Goal: Information Seeking & Learning: Learn about a topic

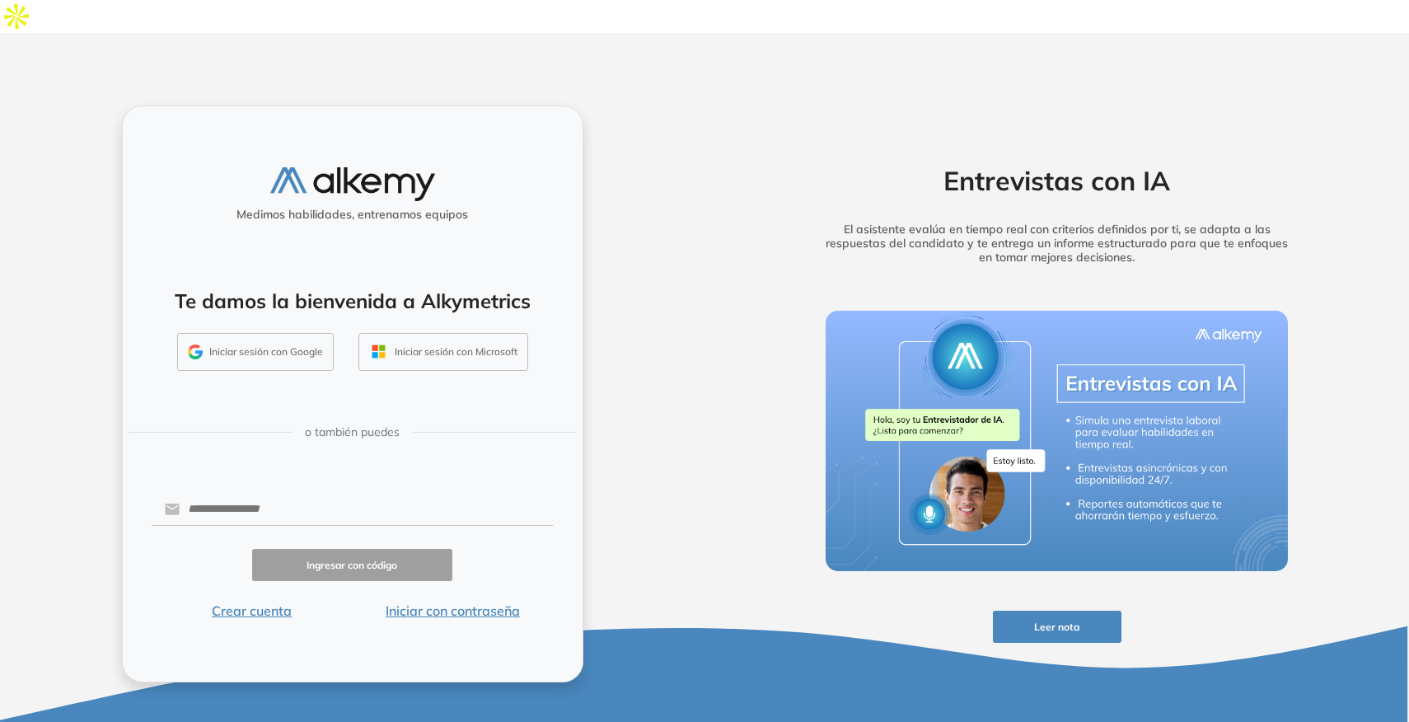
click at [234, 333] on button "Iniciar sesión con Google" at bounding box center [255, 352] width 157 height 38
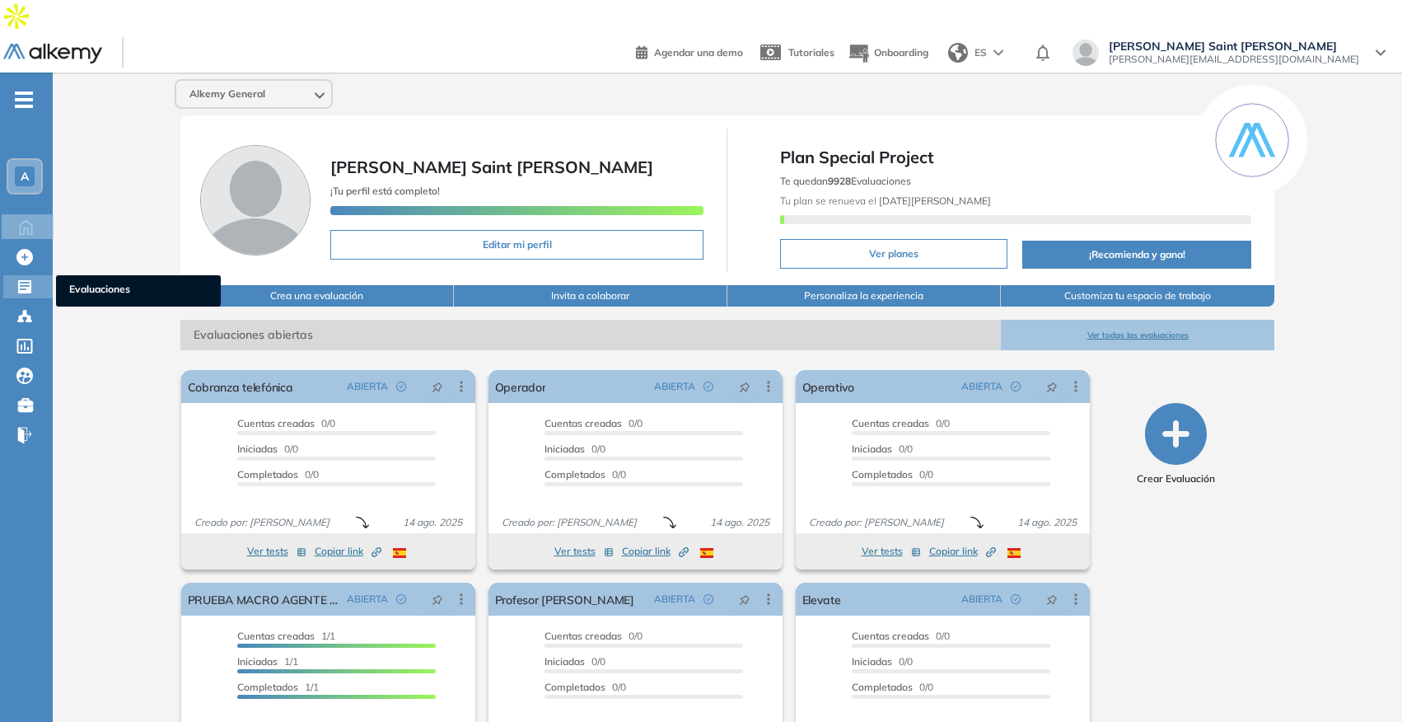
click at [23, 280] on icon at bounding box center [24, 286] width 13 height 13
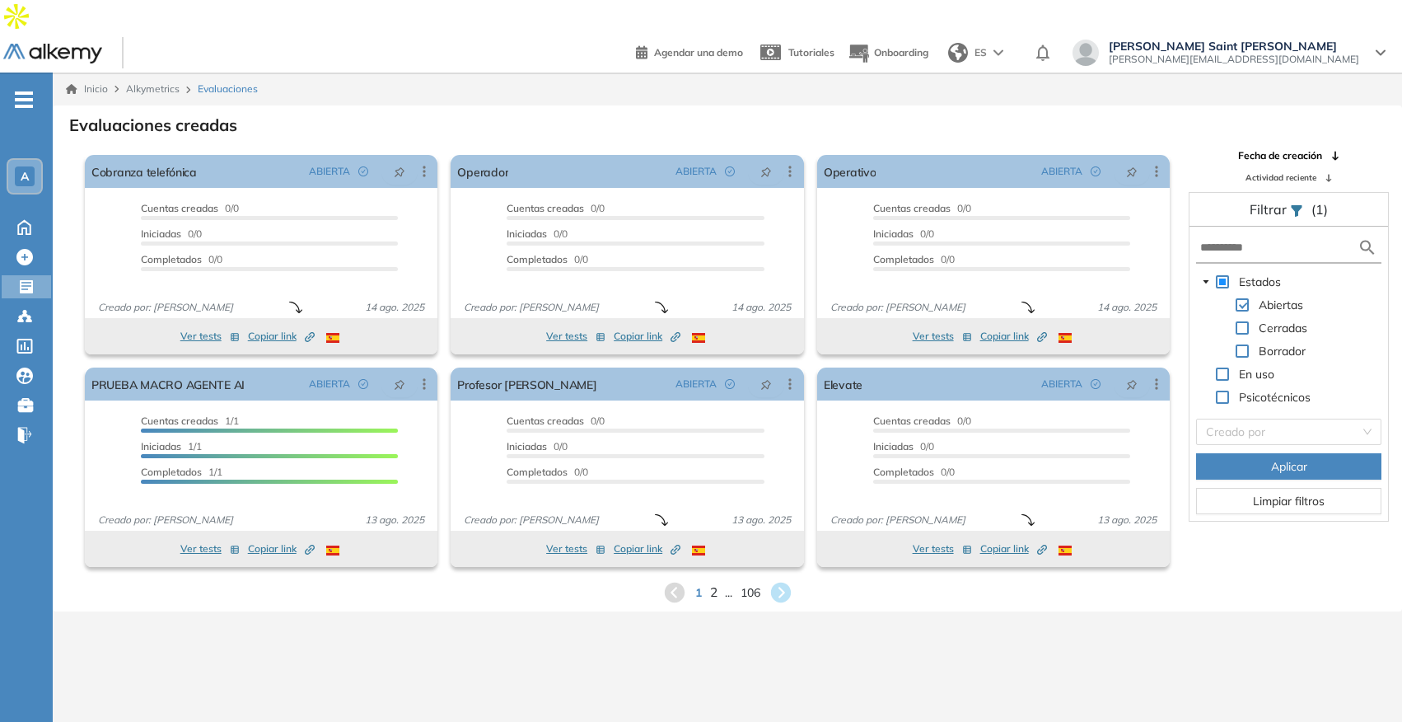
click at [712, 583] on span "2" at bounding box center [712, 592] width 7 height 19
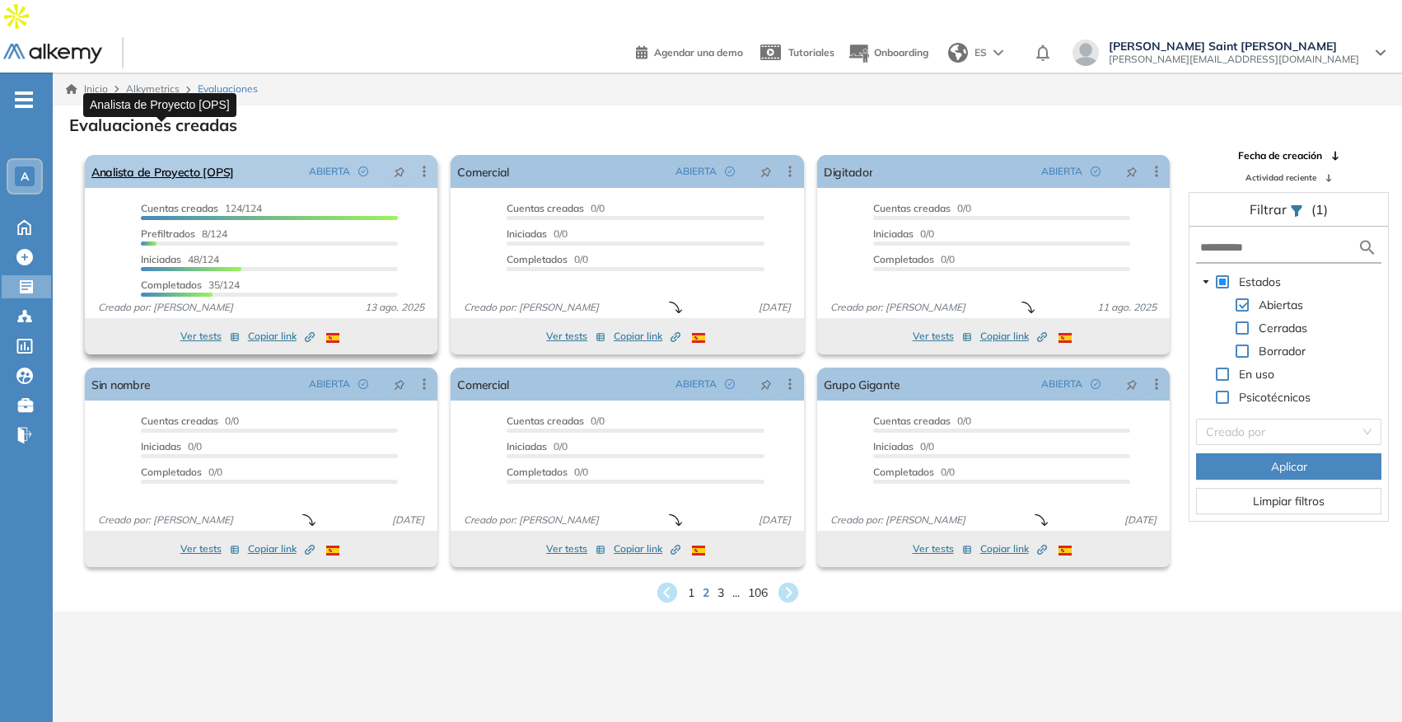
click at [147, 155] on link "Analista de Proyecto [OPS]" at bounding box center [162, 171] width 143 height 33
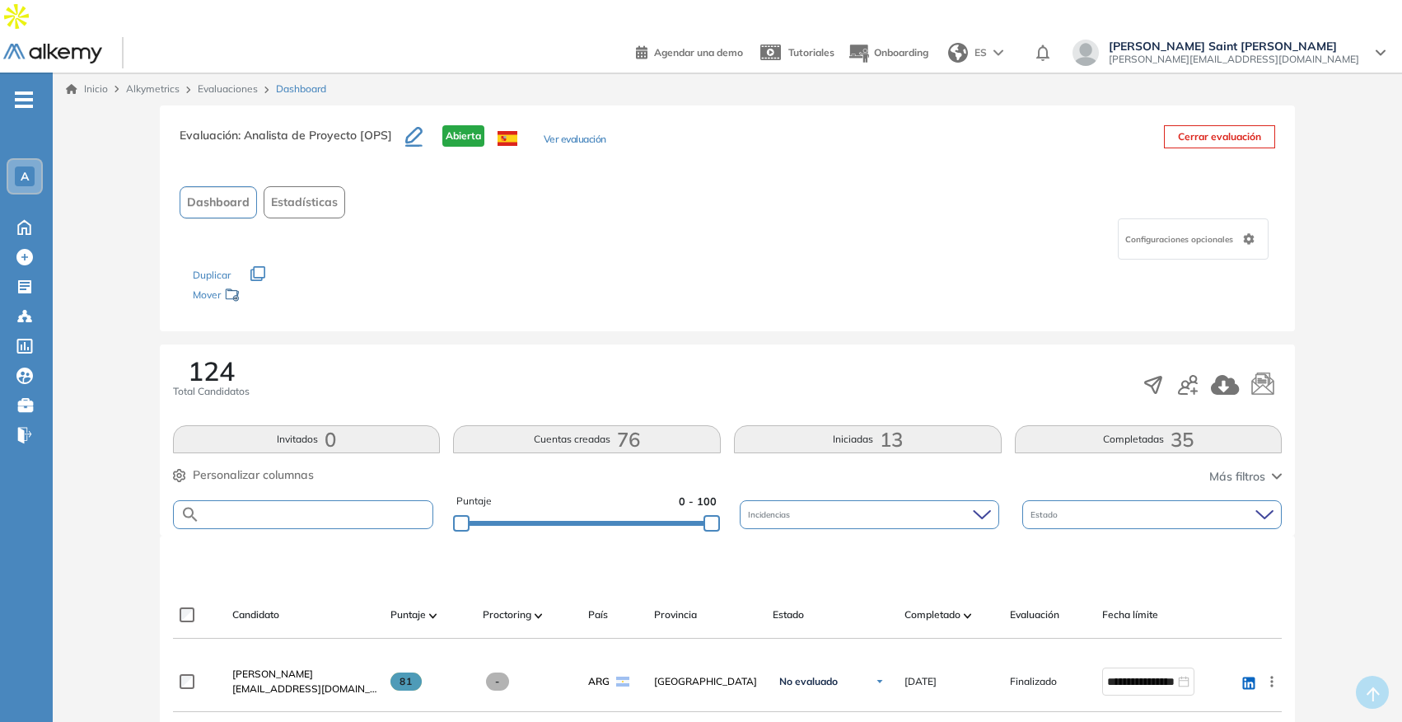
click at [367, 508] on input "text" at bounding box center [316, 514] width 233 height 12
type input "*******"
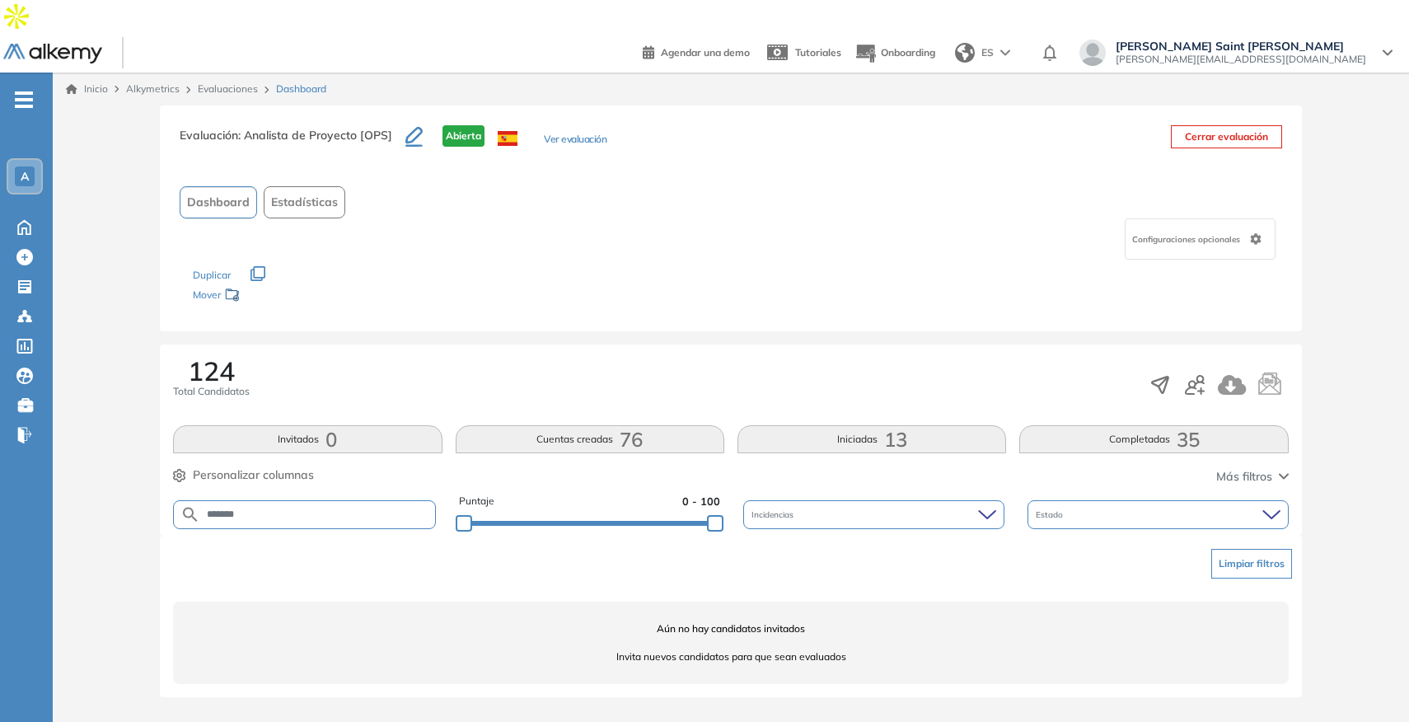
click at [367, 508] on input "*******" at bounding box center [317, 514] width 235 height 12
click at [599, 425] on button "Cuentas creadas 76" at bounding box center [590, 439] width 269 height 28
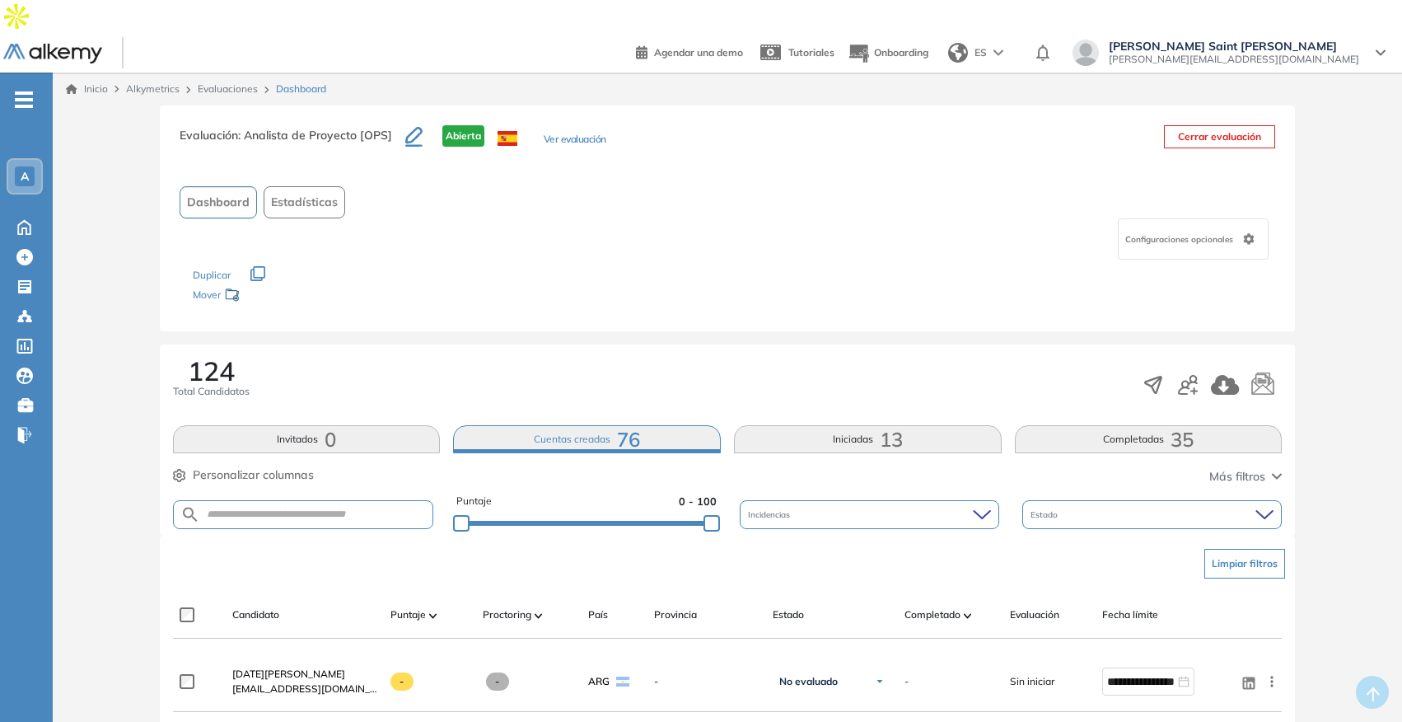
click at [1163, 425] on button "Completadas 35" at bounding box center [1149, 439] width 268 height 28
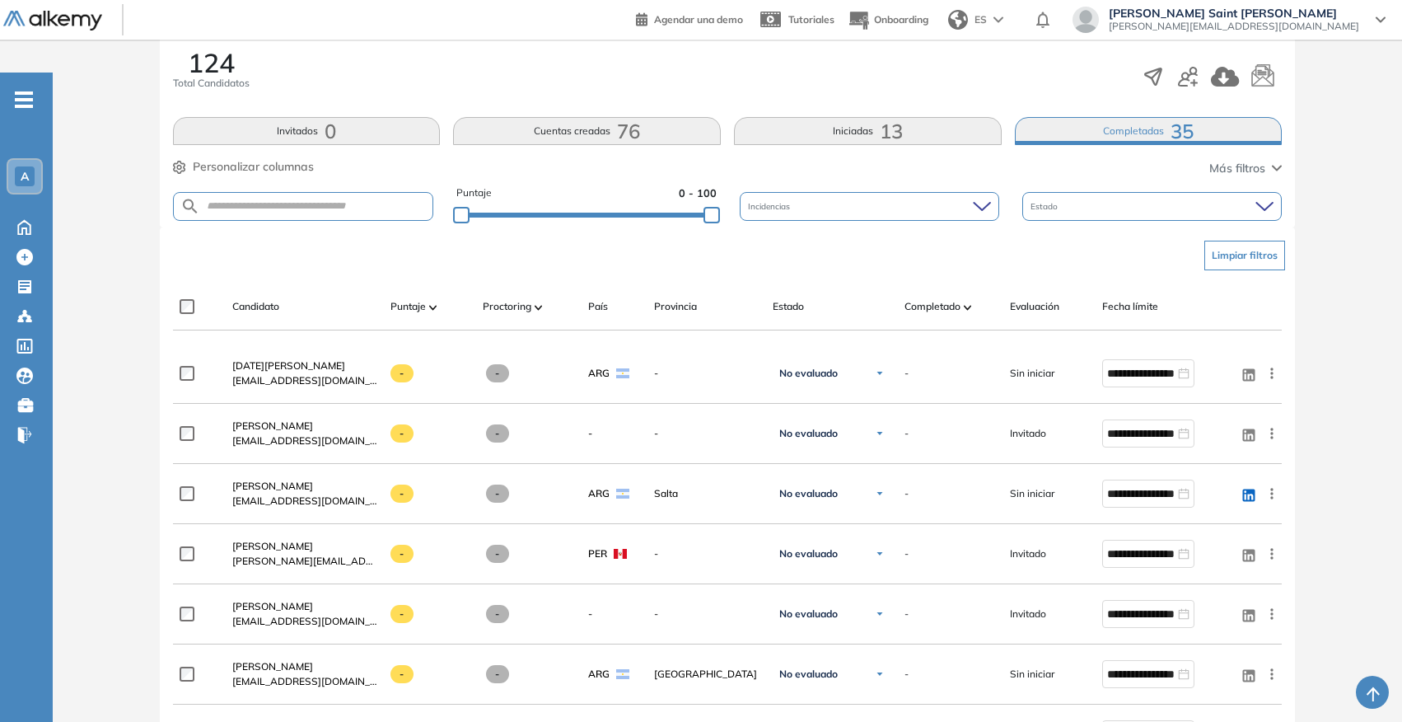
scroll to position [191, 0]
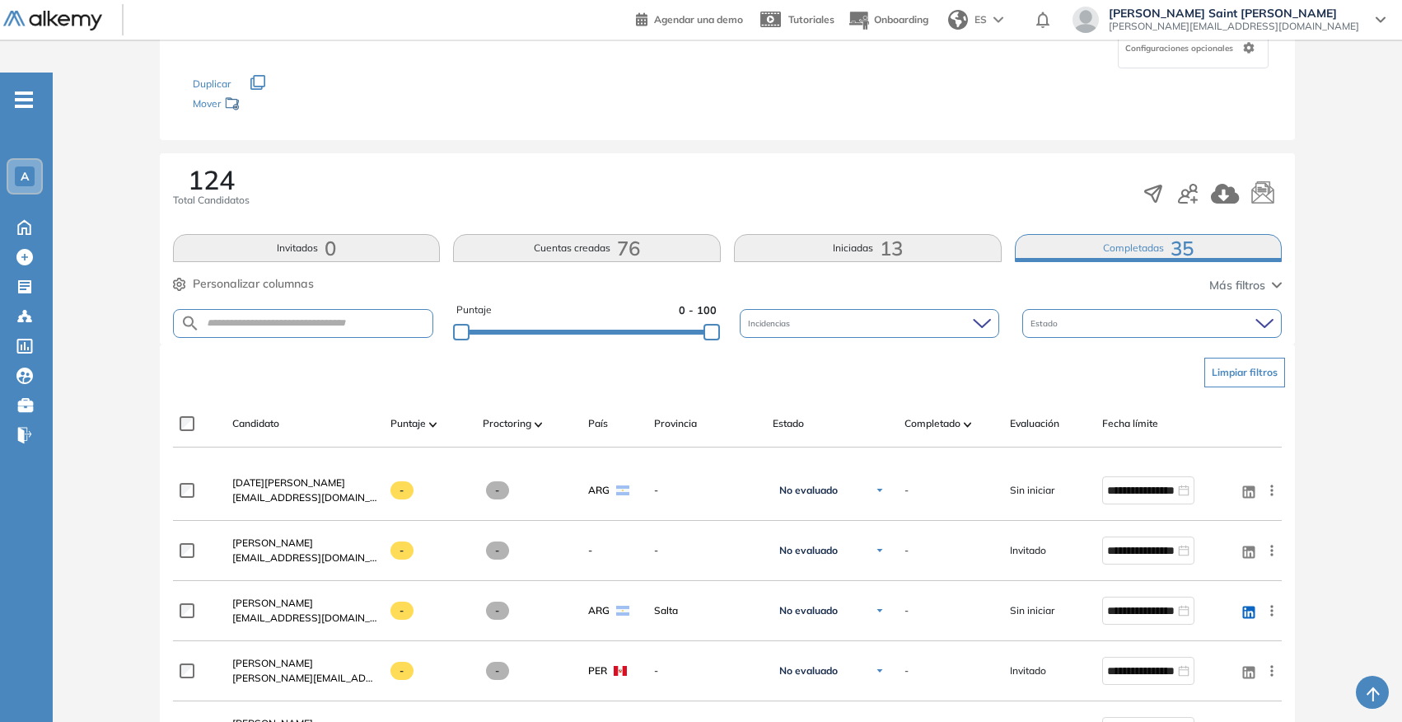
click at [435, 415] on span at bounding box center [433, 423] width 8 height 16
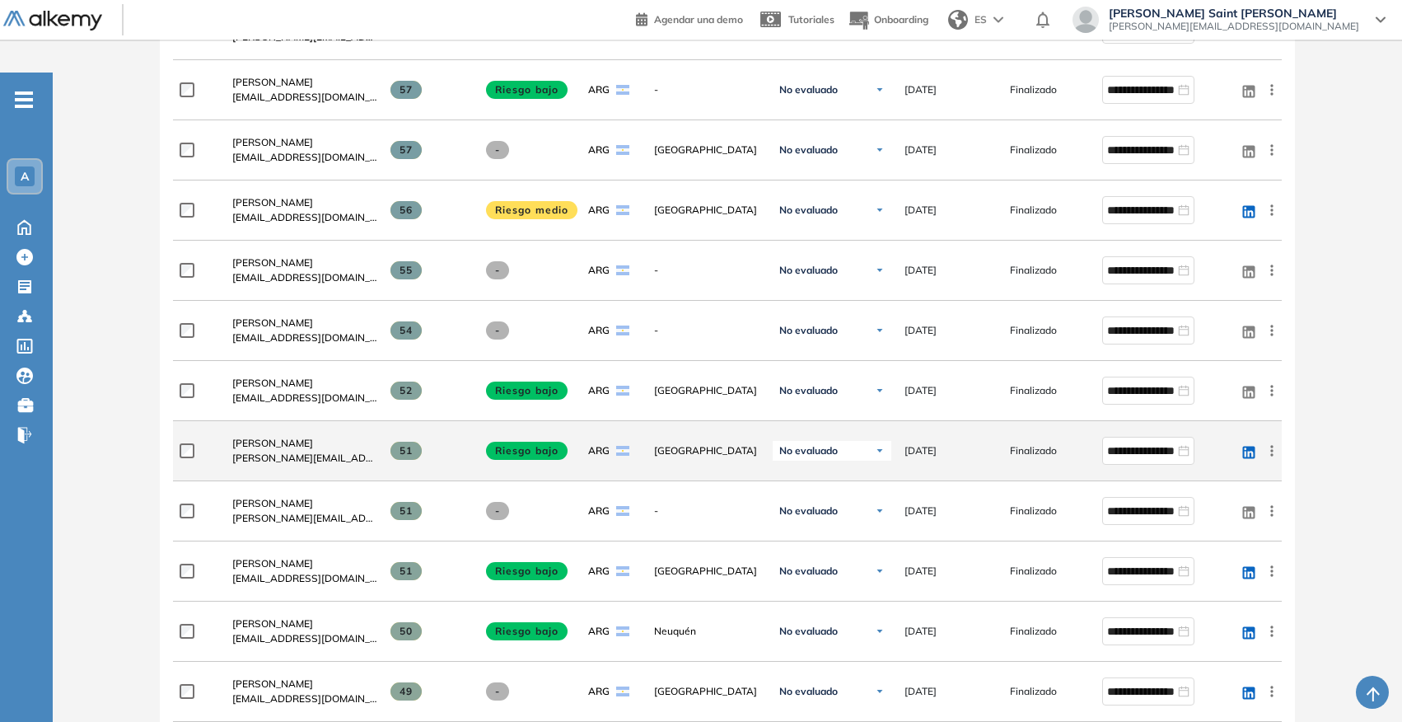
scroll to position [0, 0]
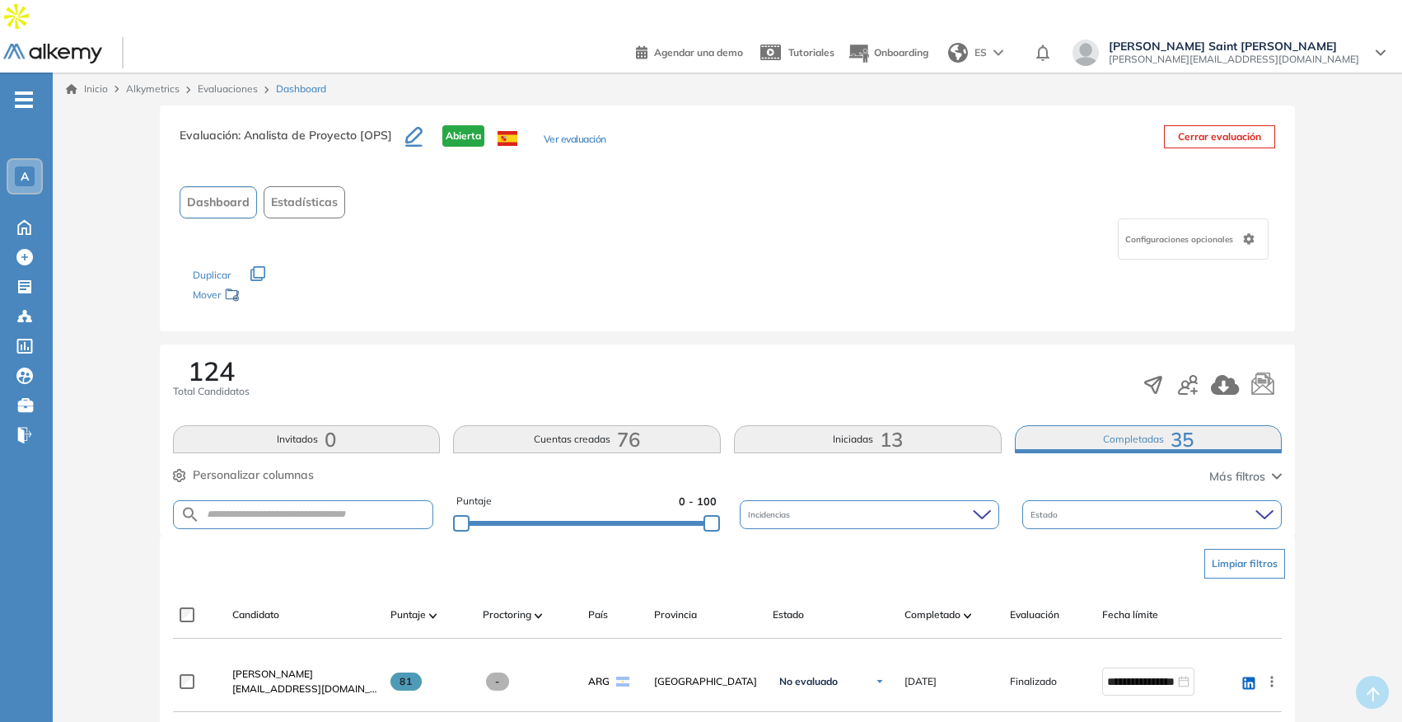
click at [560, 132] on button "Ver evaluación" at bounding box center [575, 140] width 63 height 17
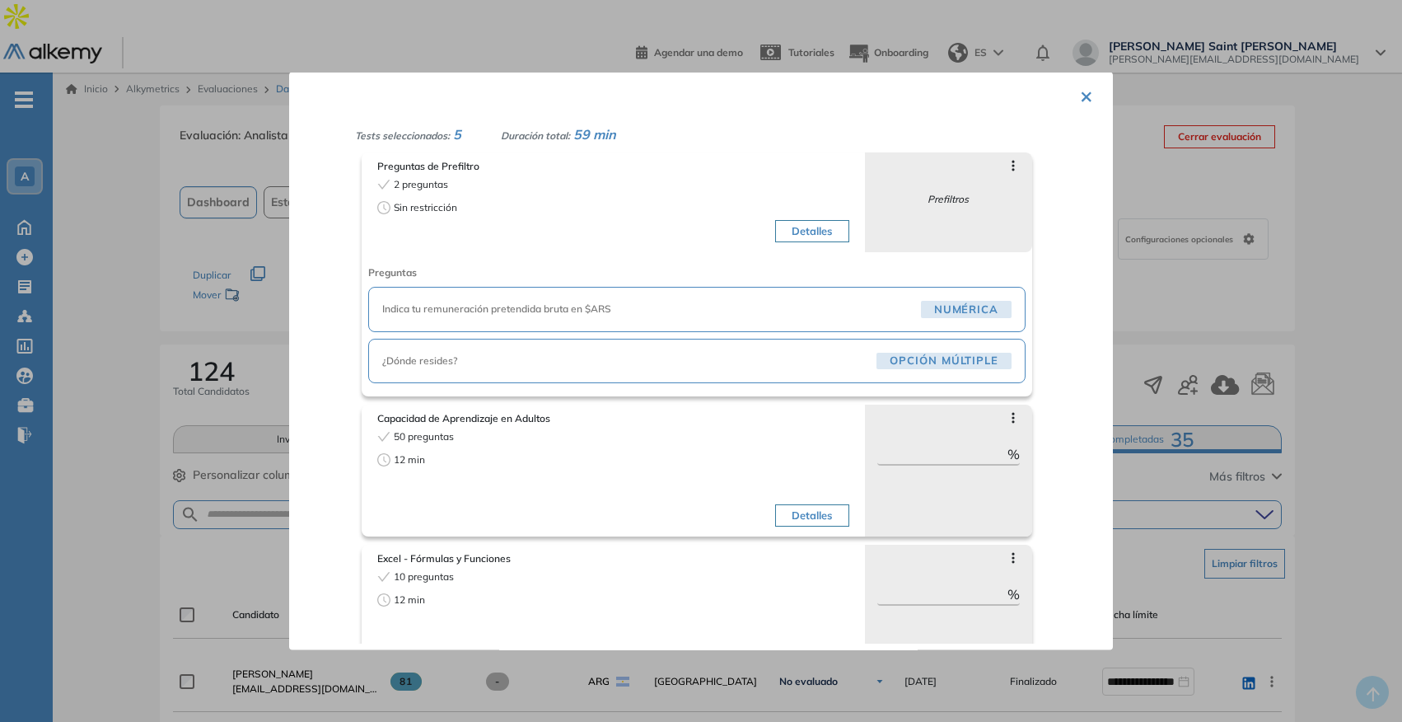
scroll to position [29, 0]
click at [582, 308] on span "Indica tu remuneración pretendida bruta en $ARS" at bounding box center [648, 306] width 532 height 15
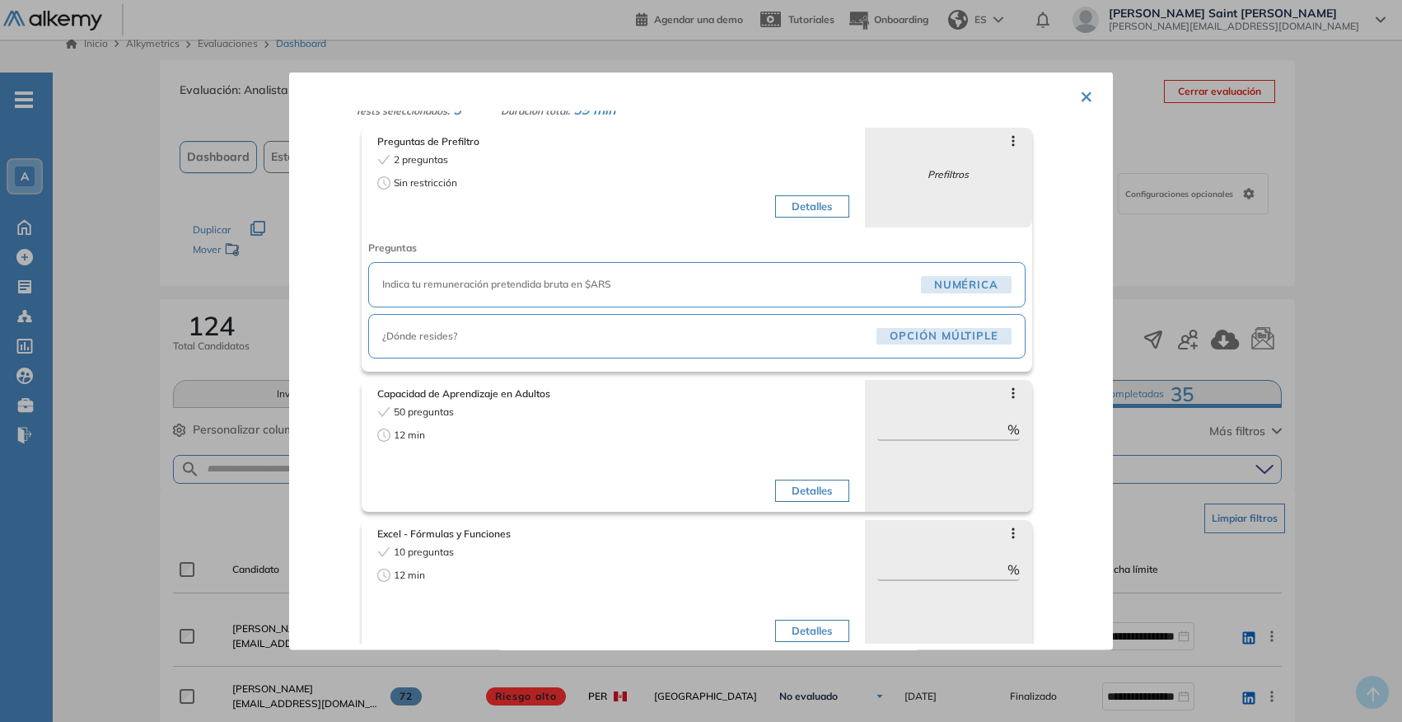
scroll to position [48, 0]
click at [728, 288] on span "Indica tu remuneración pretendida bruta en $ARS" at bounding box center [648, 287] width 532 height 15
click at [921, 287] on span "Numérica" at bounding box center [966, 287] width 91 height 17
click at [1088, 91] on div "× Analista de Proyecto [OPS] Tests seleccionados: 5 Duración total: 59 min Preg…" at bounding box center [701, 362] width 824 height 578
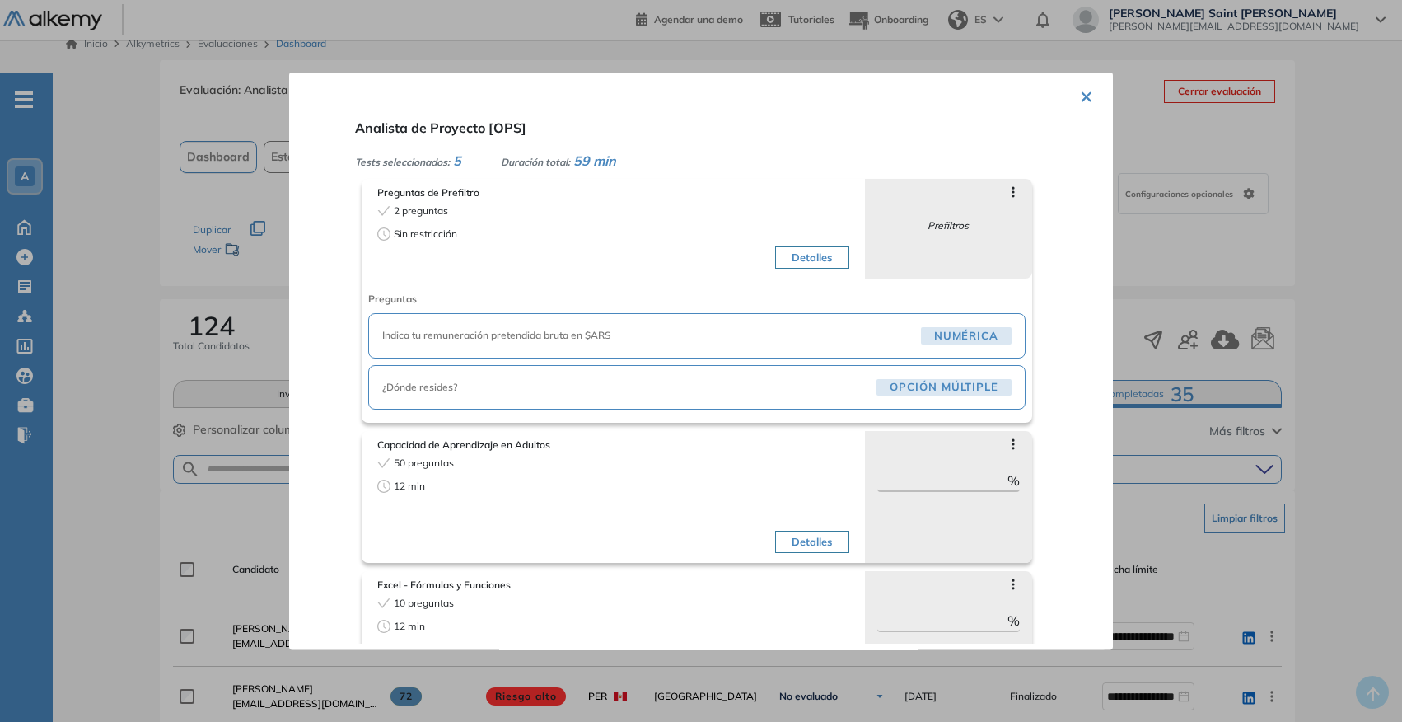
click at [1080, 91] on button "×" at bounding box center [1086, 95] width 13 height 32
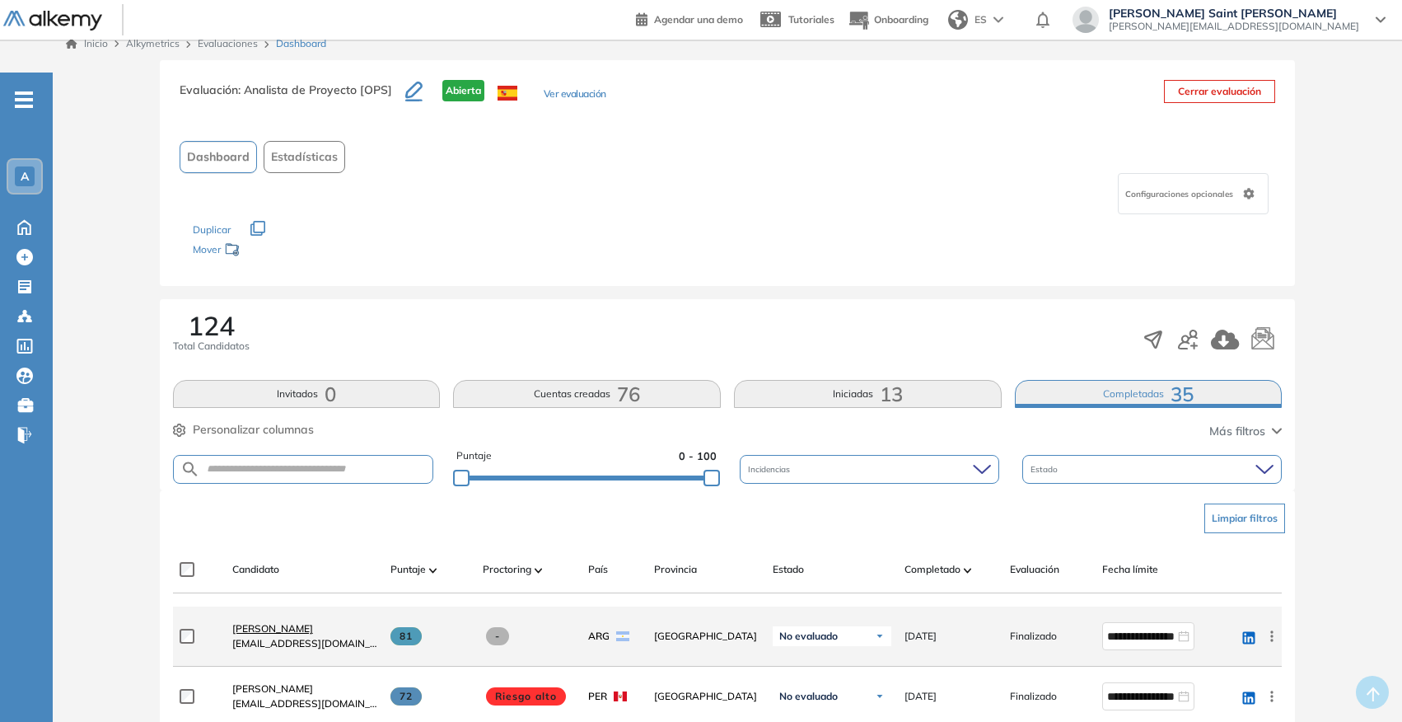
click at [307, 622] on span "[PERSON_NAME]" at bounding box center [272, 628] width 81 height 12
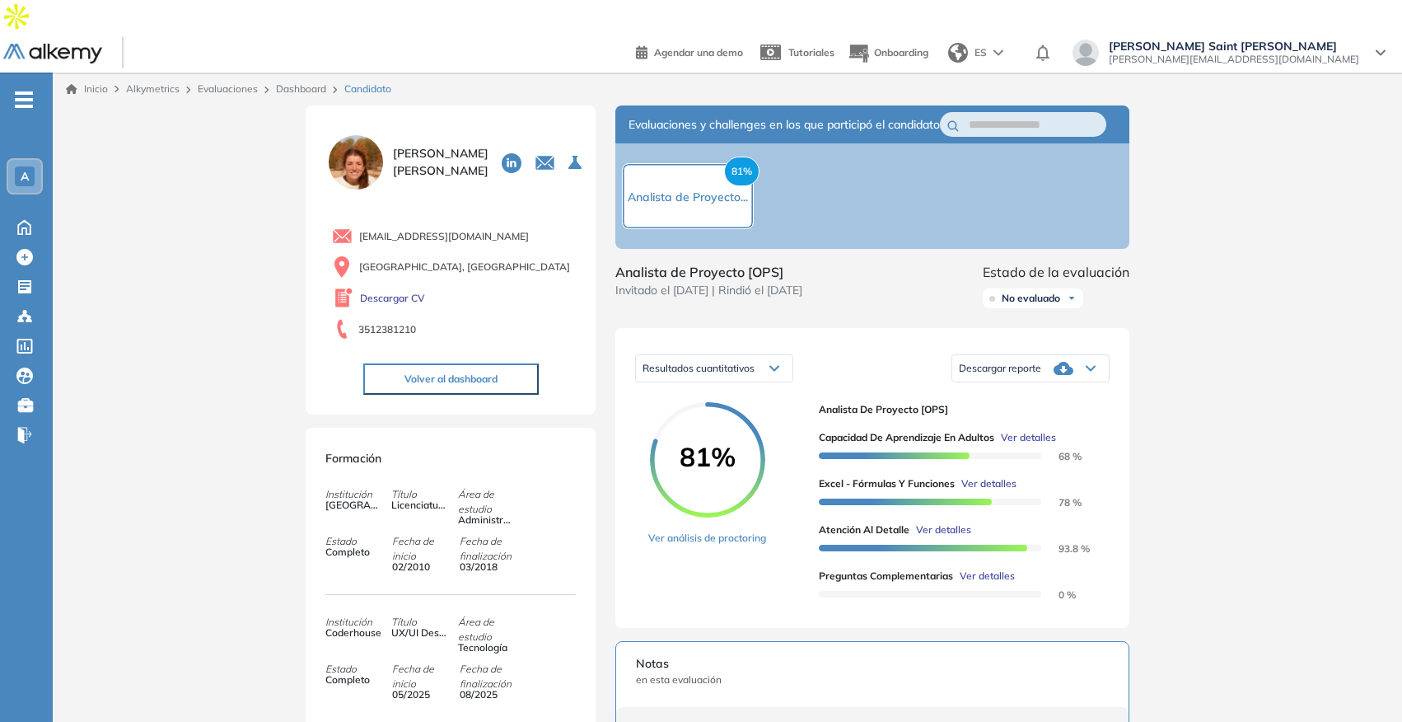
click at [994, 476] on span "Ver detalles" at bounding box center [989, 483] width 55 height 15
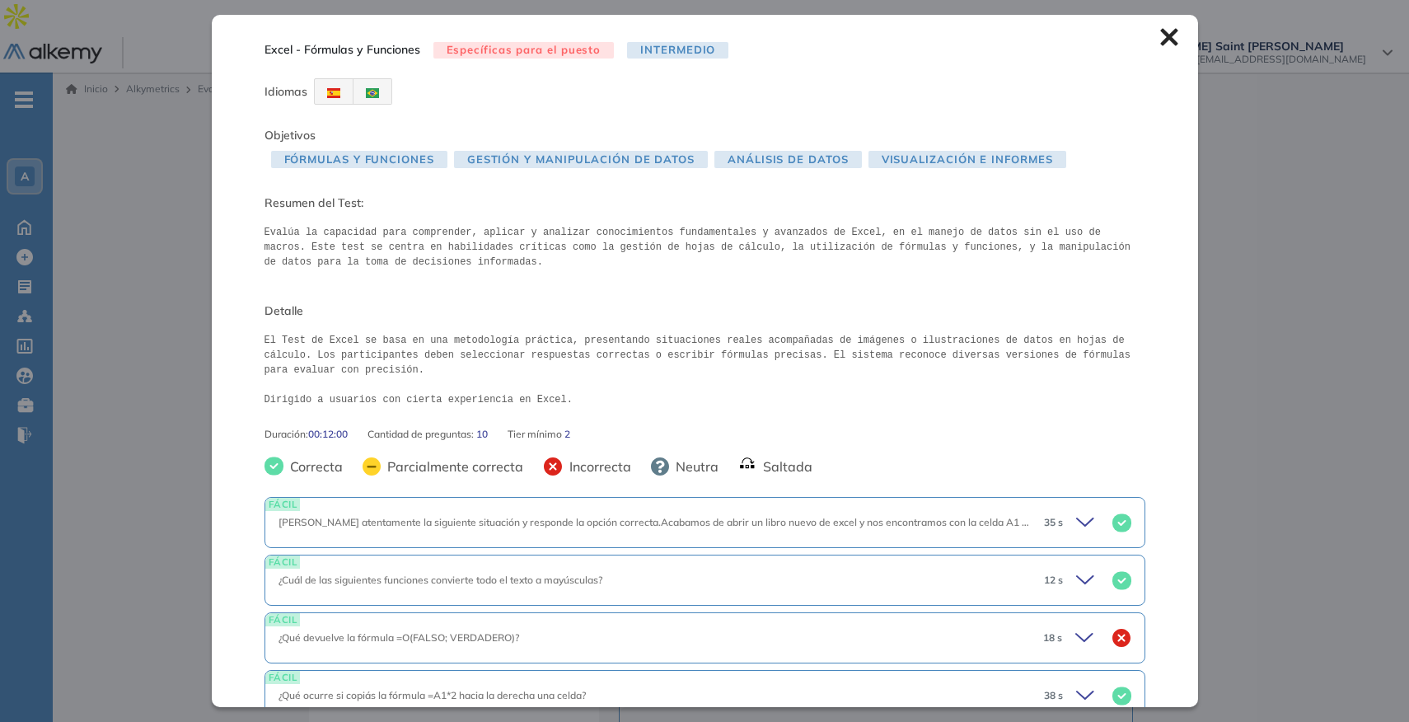
click at [1160, 40] on icon at bounding box center [1168, 37] width 17 height 17
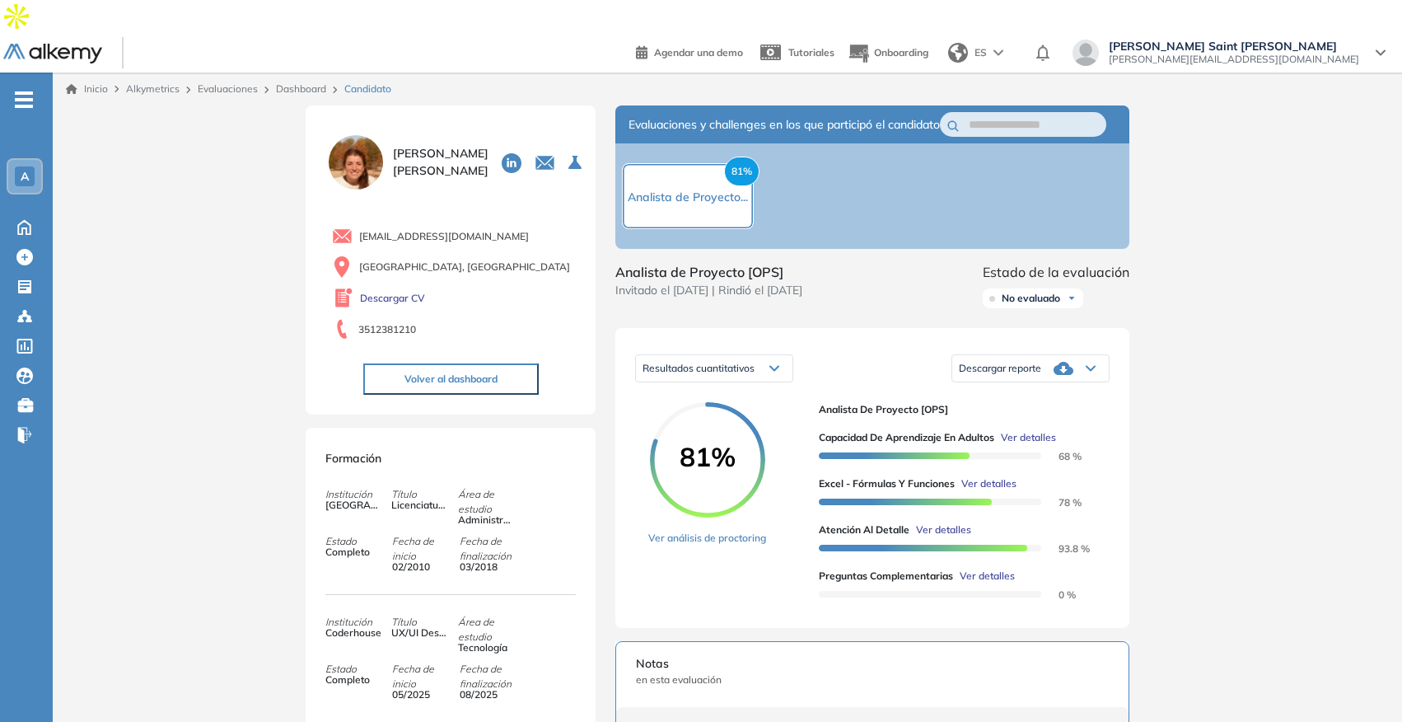
click at [962, 522] on span "Ver detalles" at bounding box center [943, 529] width 55 height 15
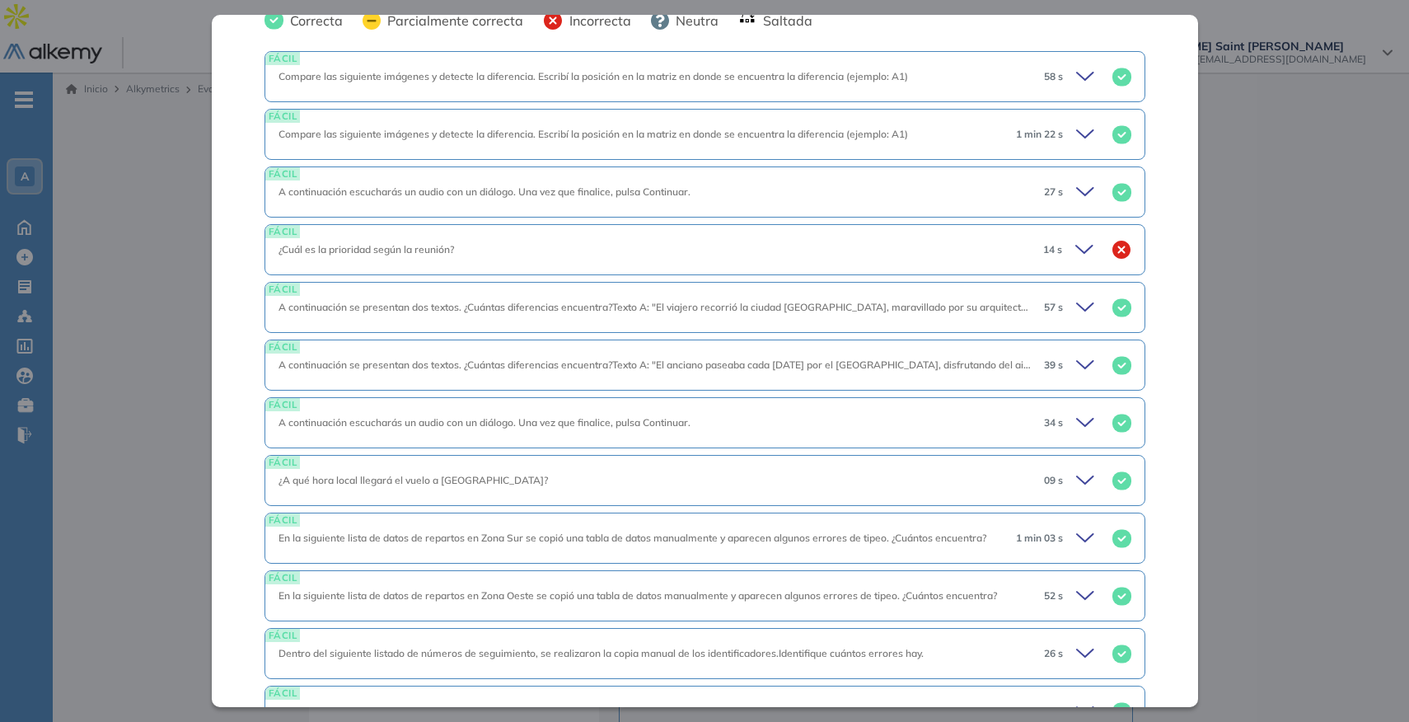
scroll to position [645, 0]
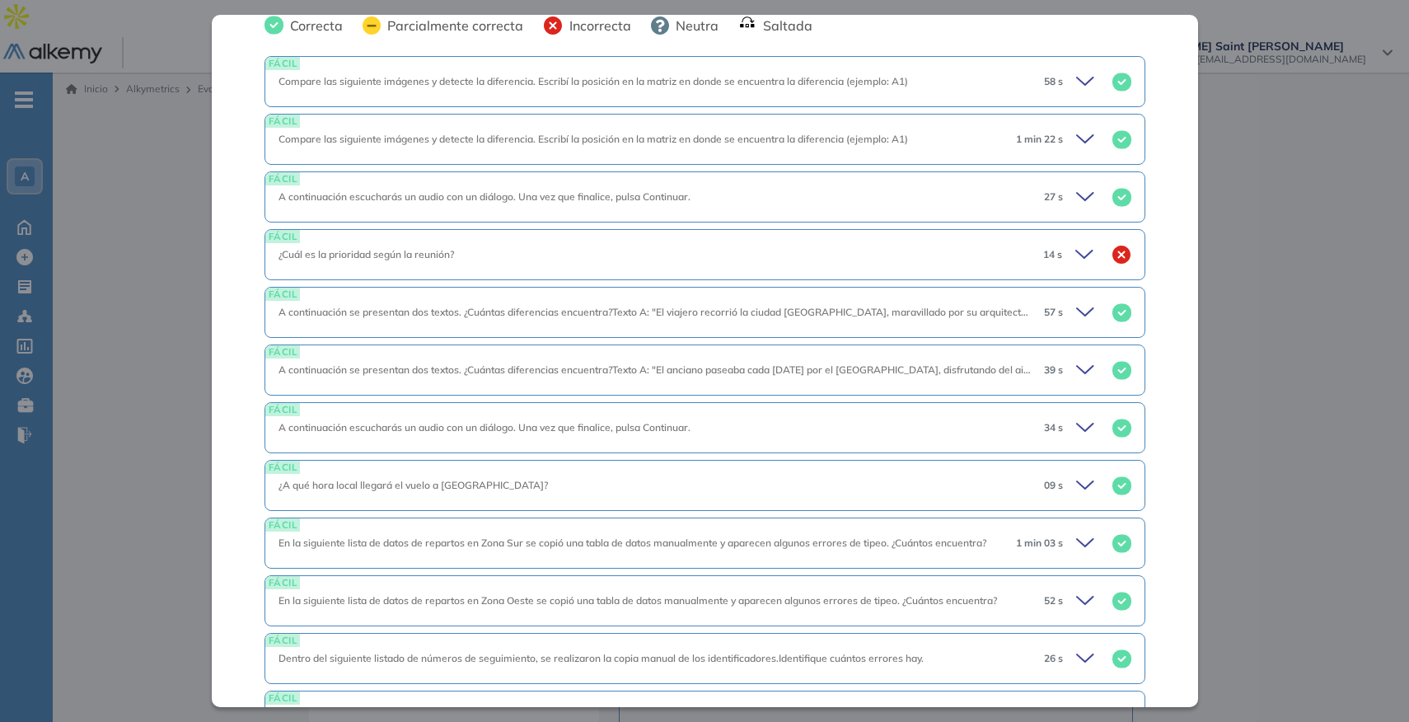
click at [1076, 80] on icon at bounding box center [1087, 81] width 23 height 23
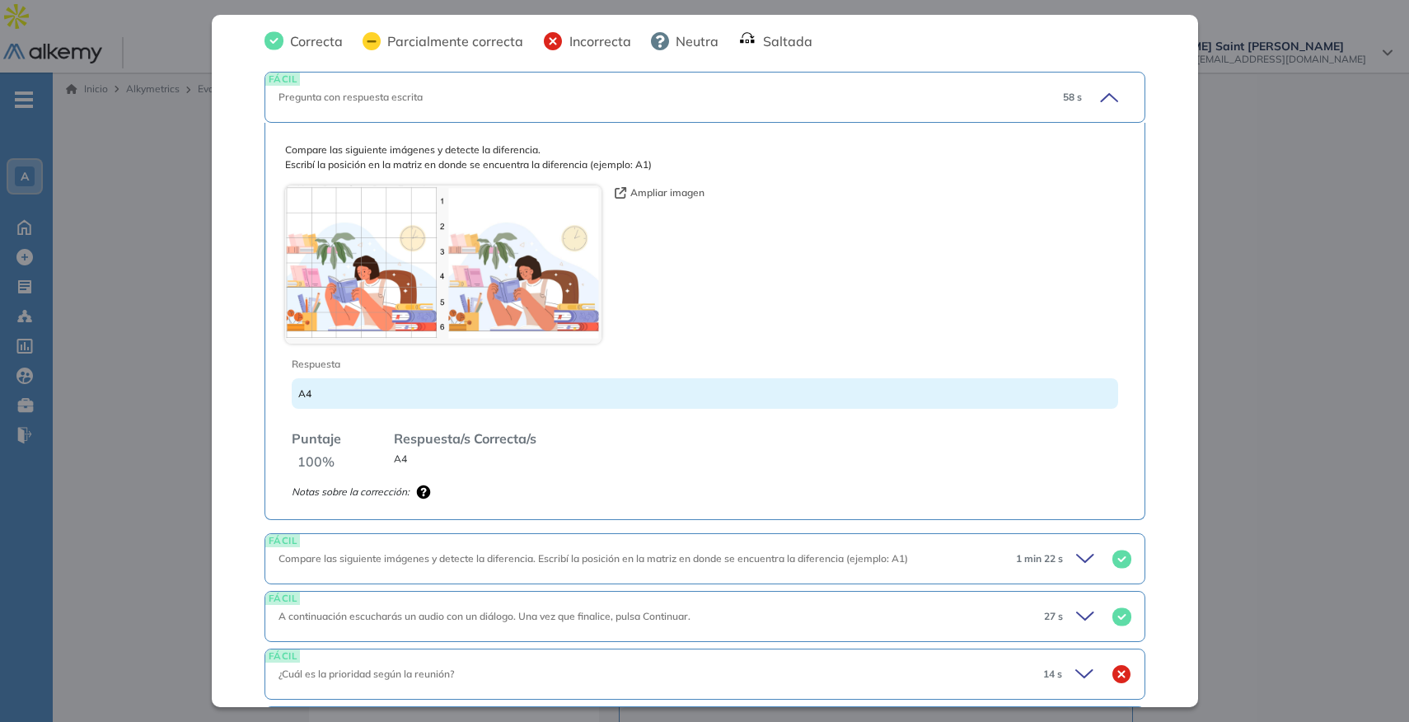
scroll to position [629, 0]
click at [297, 286] on img at bounding box center [443, 265] width 316 height 158
click at [645, 198] on button "Ampliar imagen" at bounding box center [660, 193] width 90 height 15
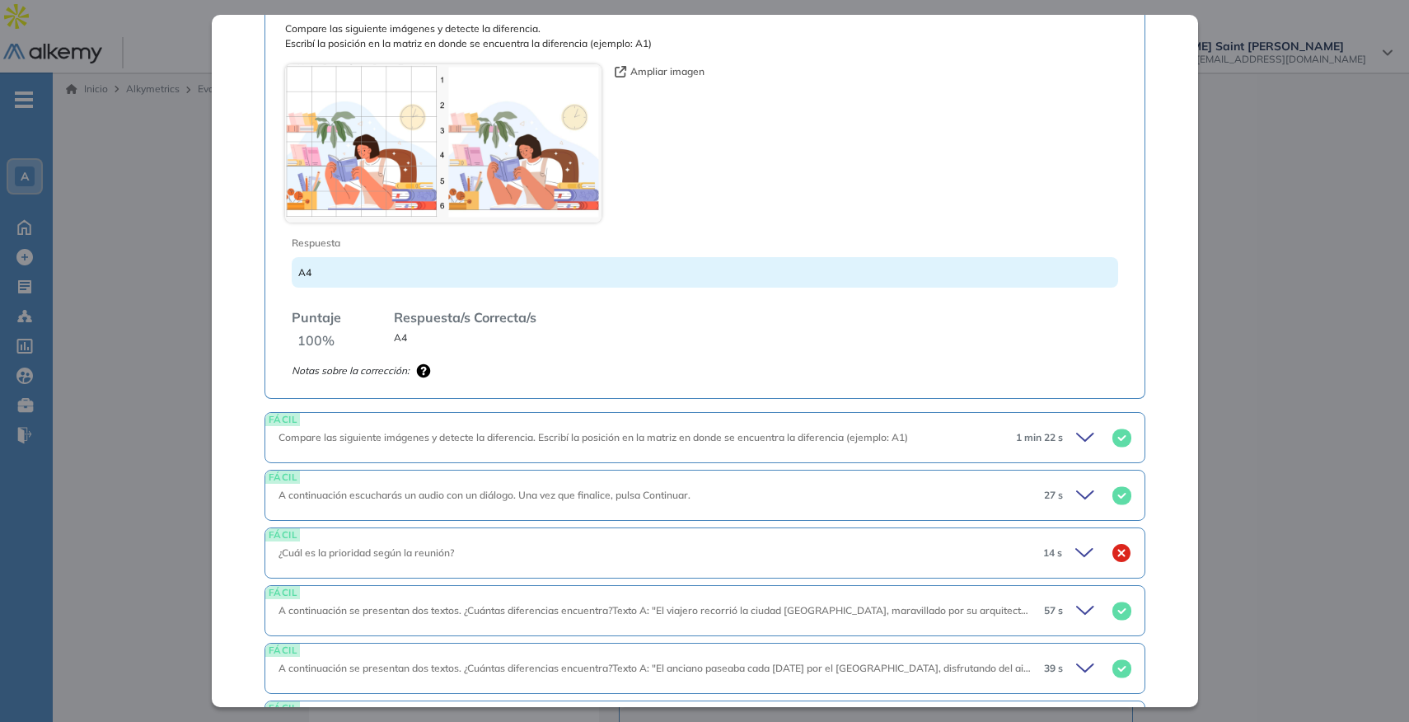
scroll to position [756, 0]
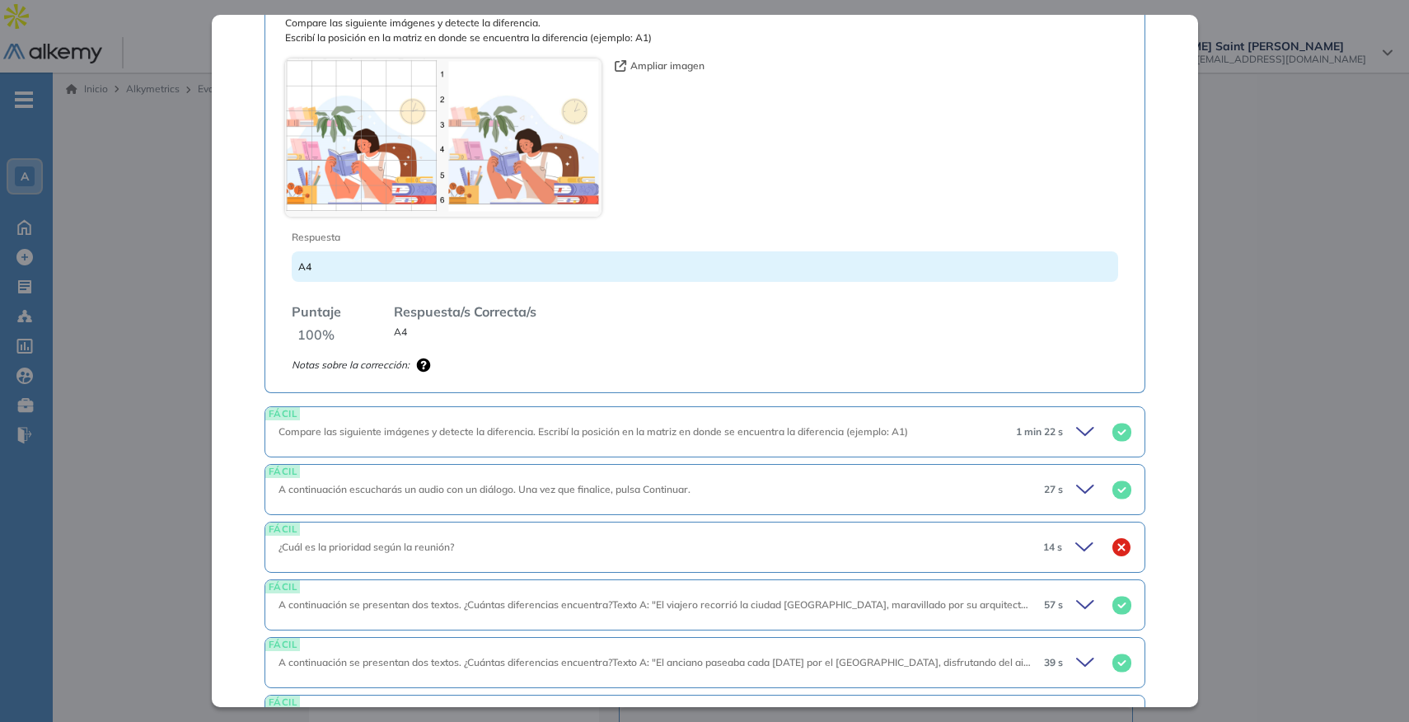
click at [690, 442] on div "FÁCIL Compare las siguiente imágenes y detecte la diferencia. Escribí la posici…" at bounding box center [704, 431] width 881 height 51
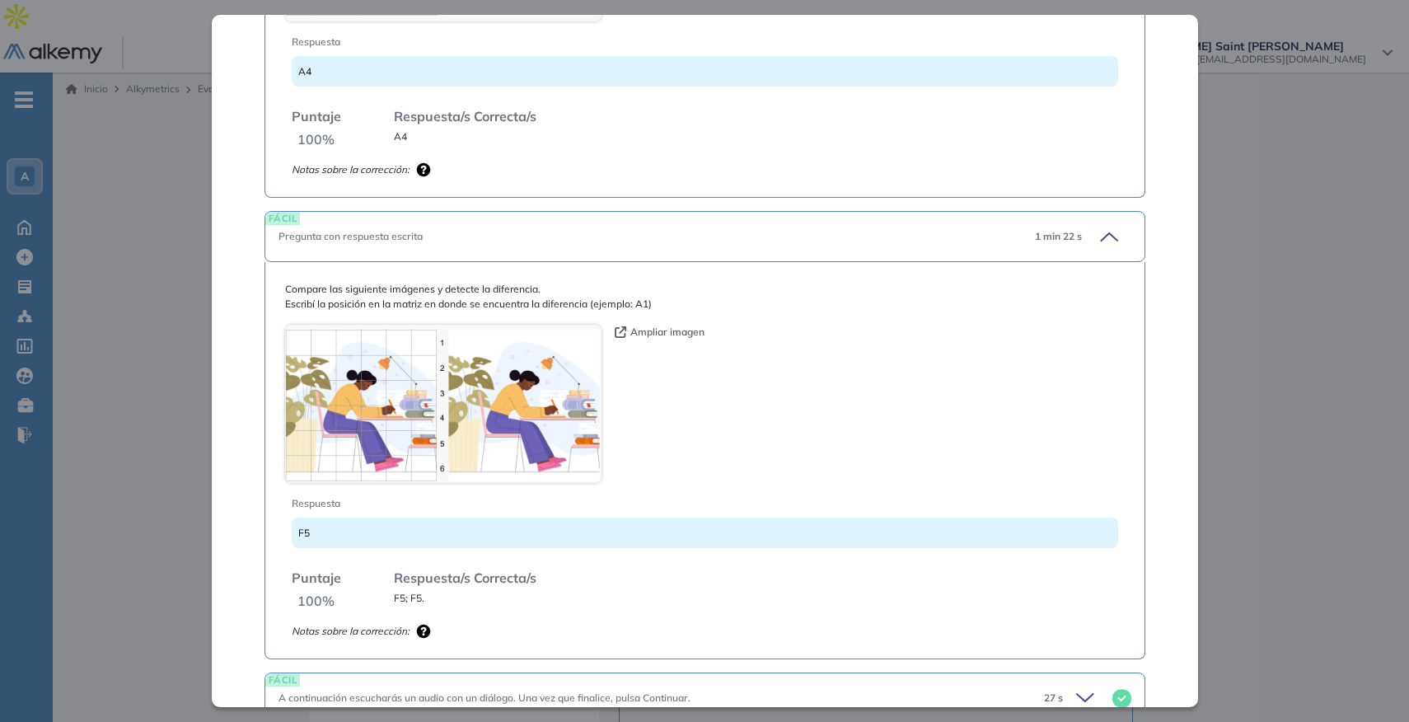
scroll to position [951, 0]
click at [651, 330] on button "Ampliar imagen" at bounding box center [660, 332] width 90 height 15
